Goal: Transaction & Acquisition: Download file/media

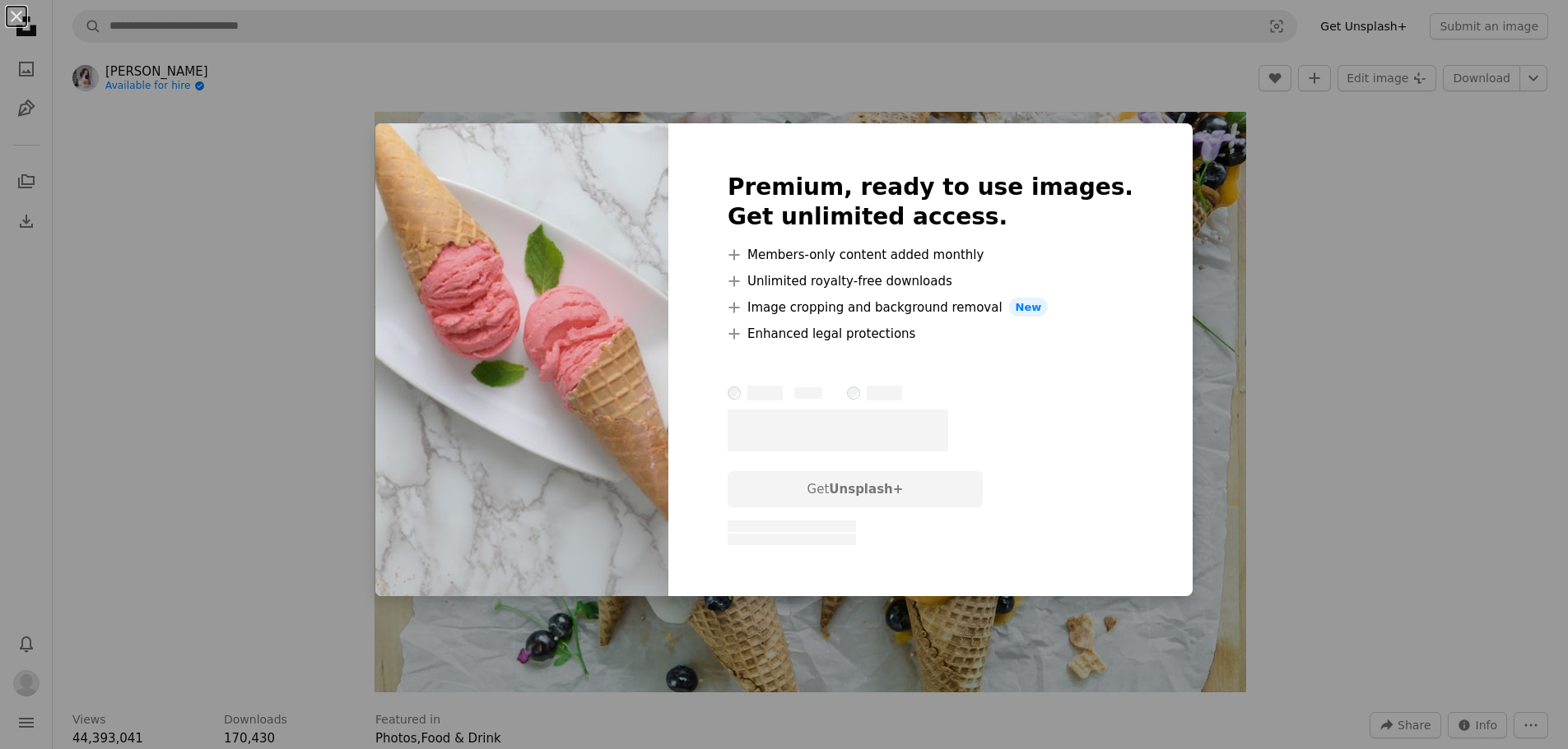
scroll to position [1249, 0]
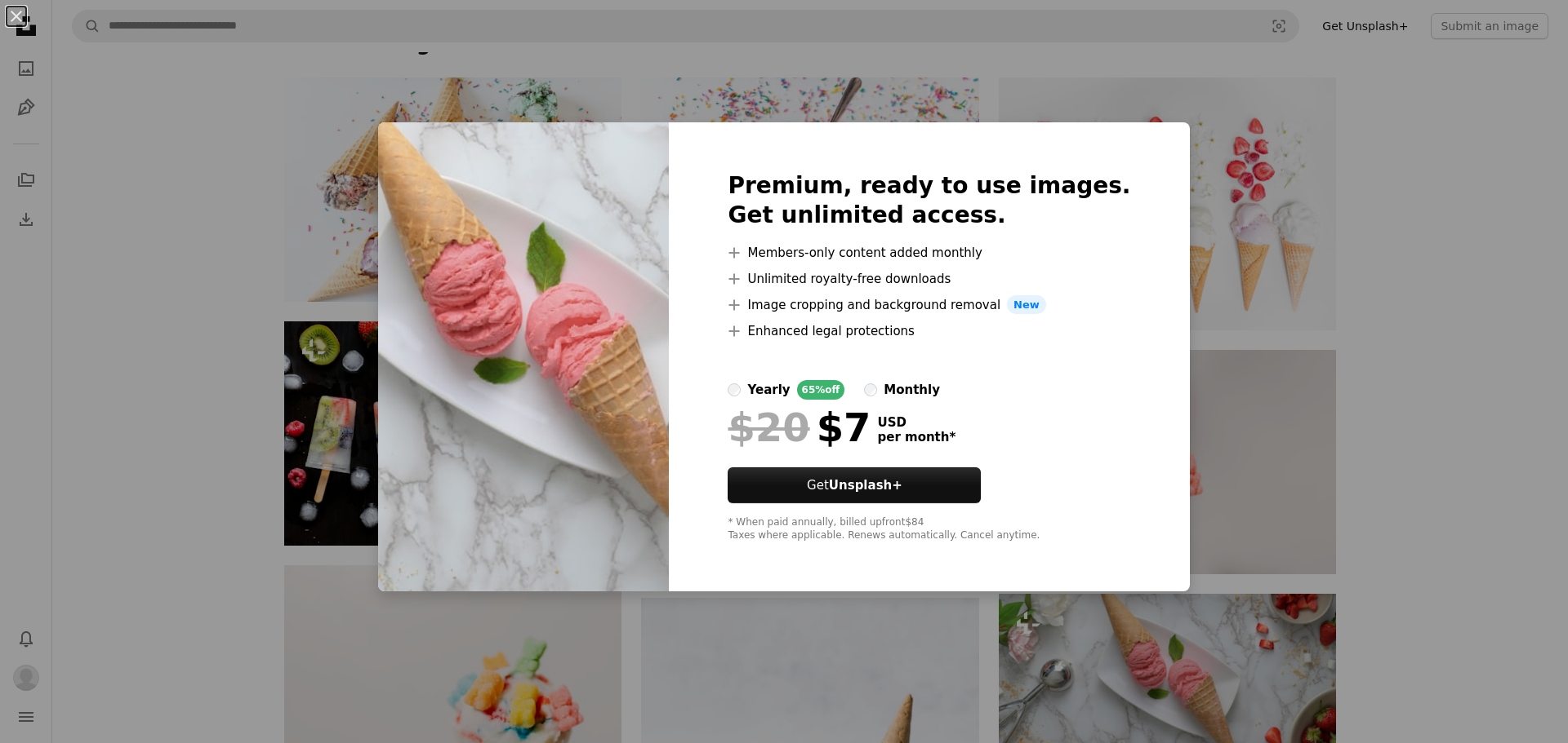
drag, startPoint x: 1424, startPoint y: 267, endPoint x: 1383, endPoint y: 247, distance: 45.6
click at [1424, 267] on div "An X shape Premium, ready to use images. Get unlimited access. A plus sign Memb…" at bounding box center [784, 371] width 1568 height 743
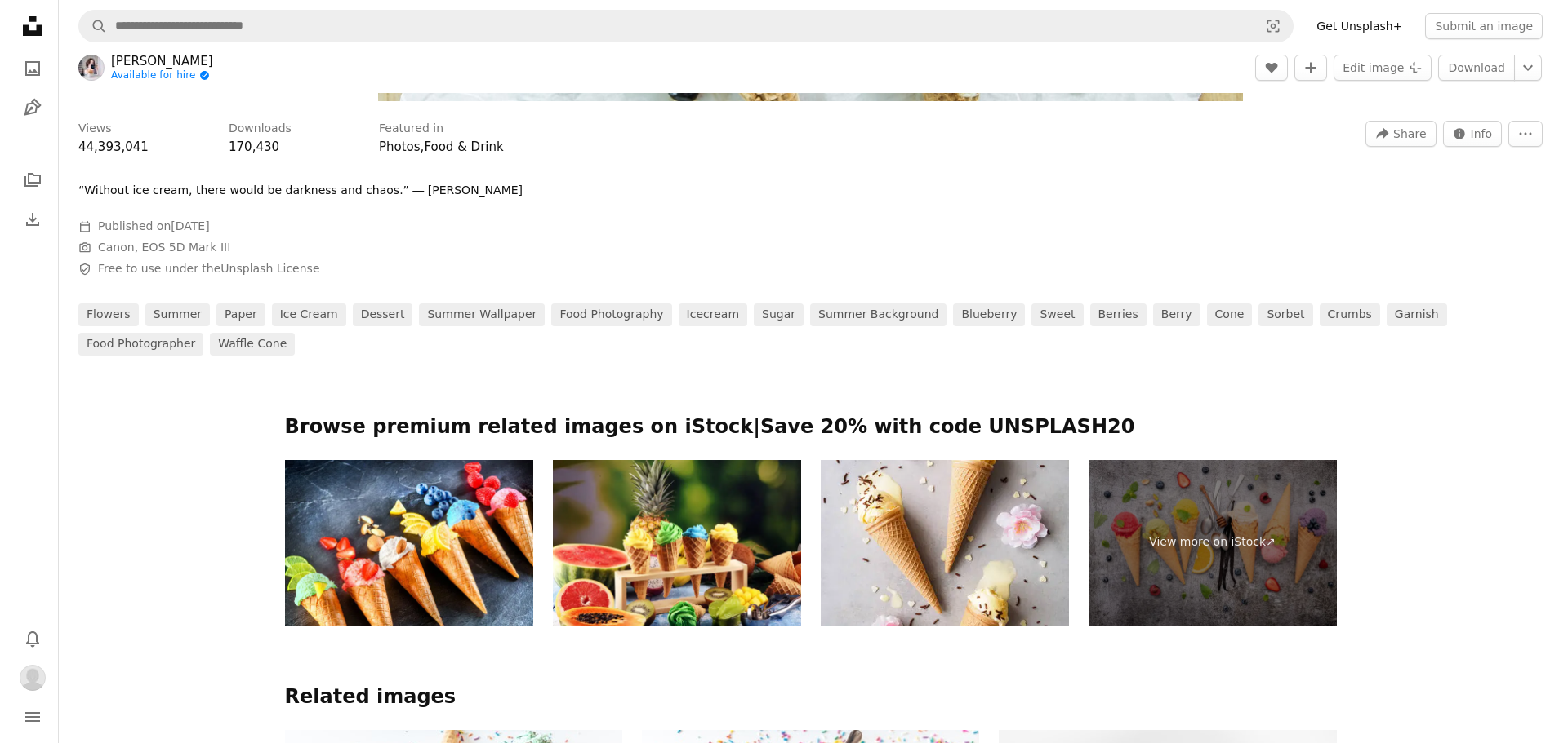
scroll to position [0, 0]
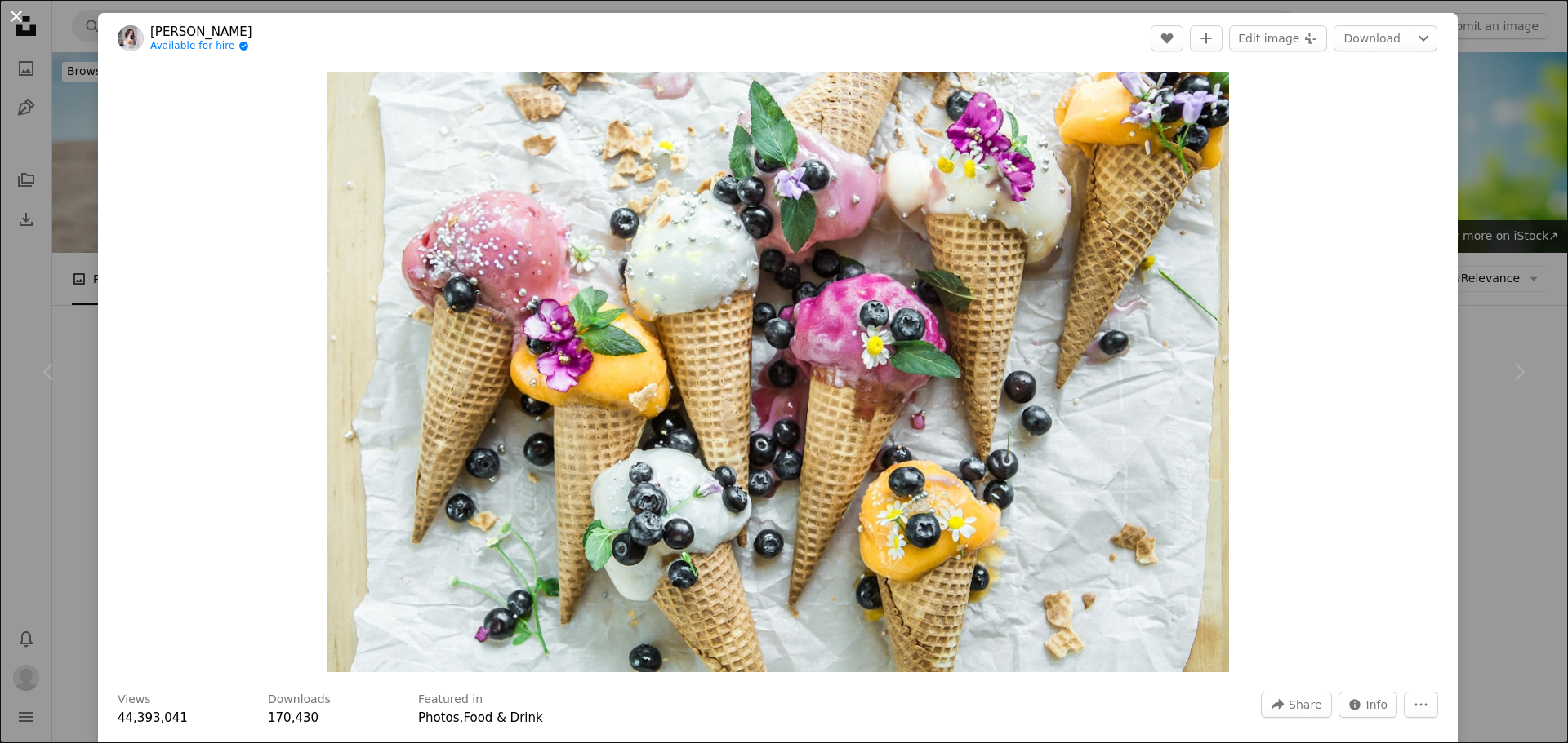
click at [13, 16] on button "An X shape" at bounding box center [16, 16] width 19 height 19
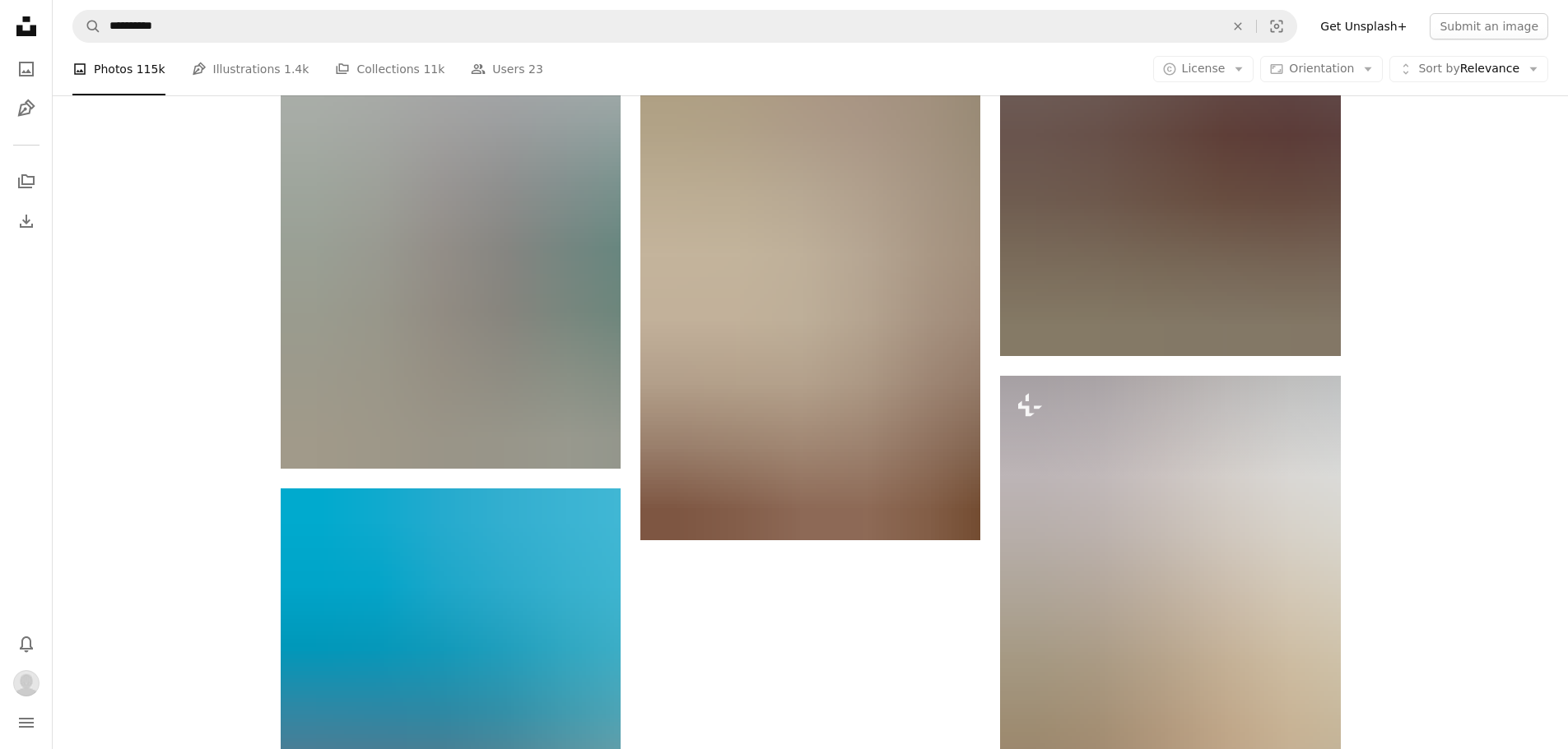
scroll to position [5005, 0]
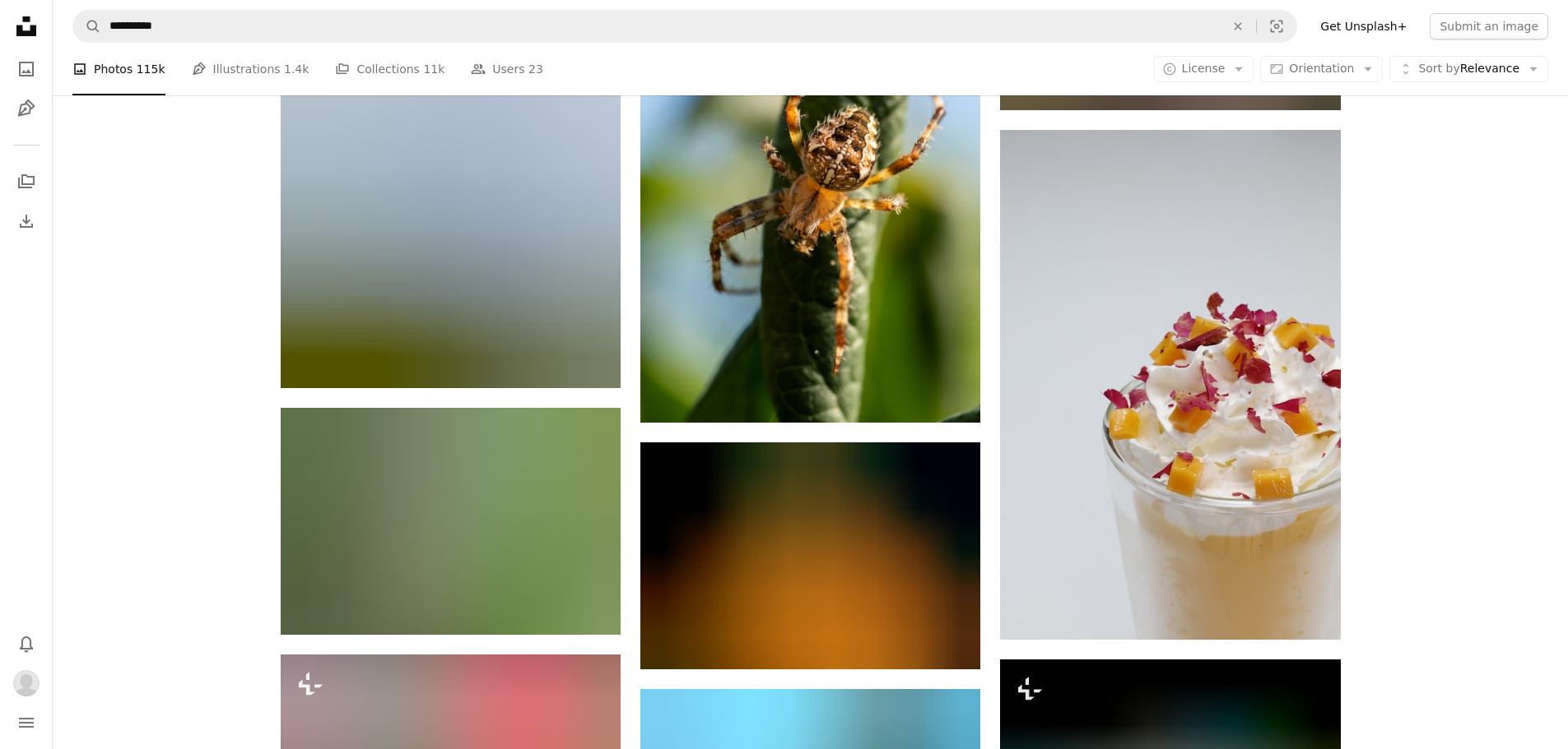
scroll to position [32322, 0]
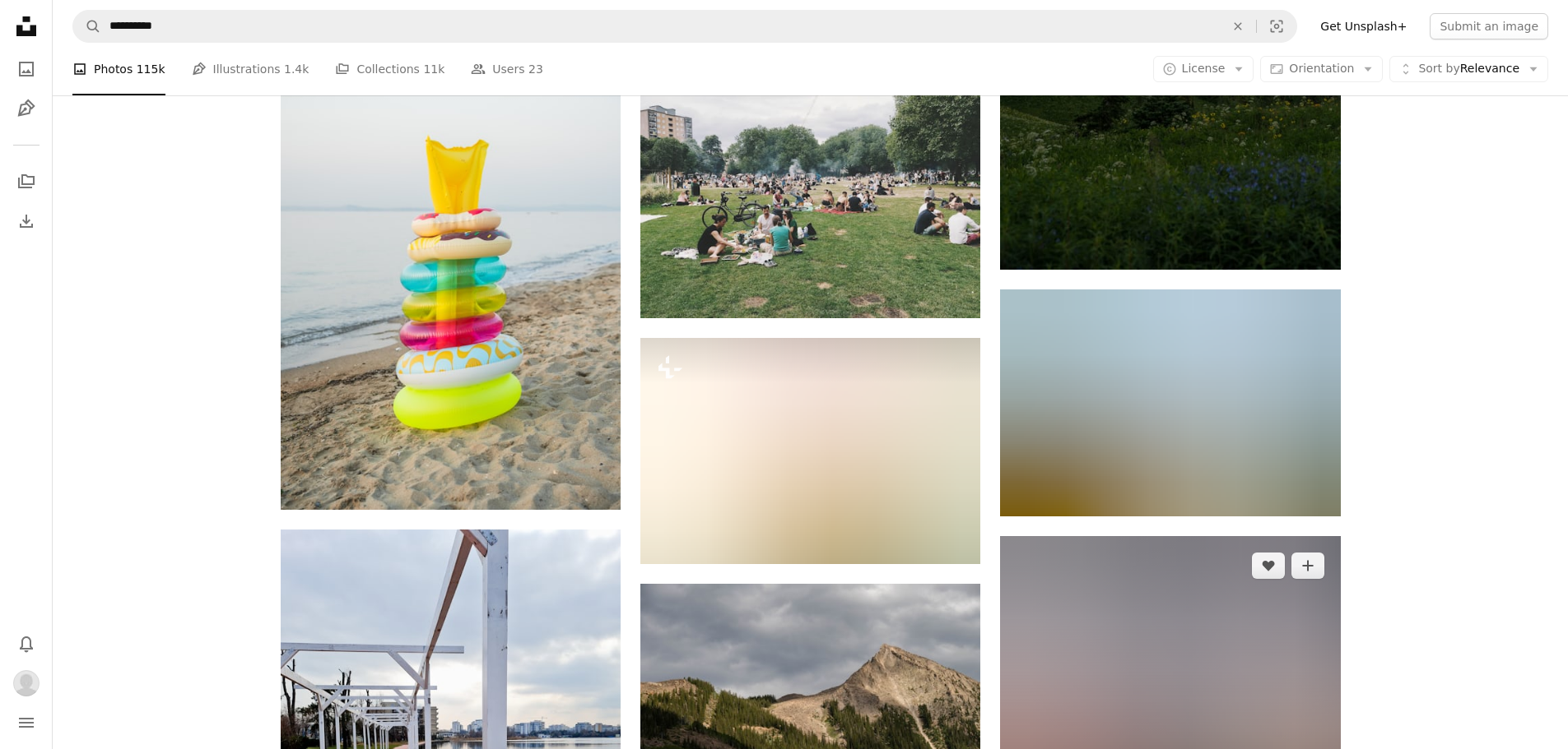
scroll to position [33062, 0]
